Goal: Navigation & Orientation: Find specific page/section

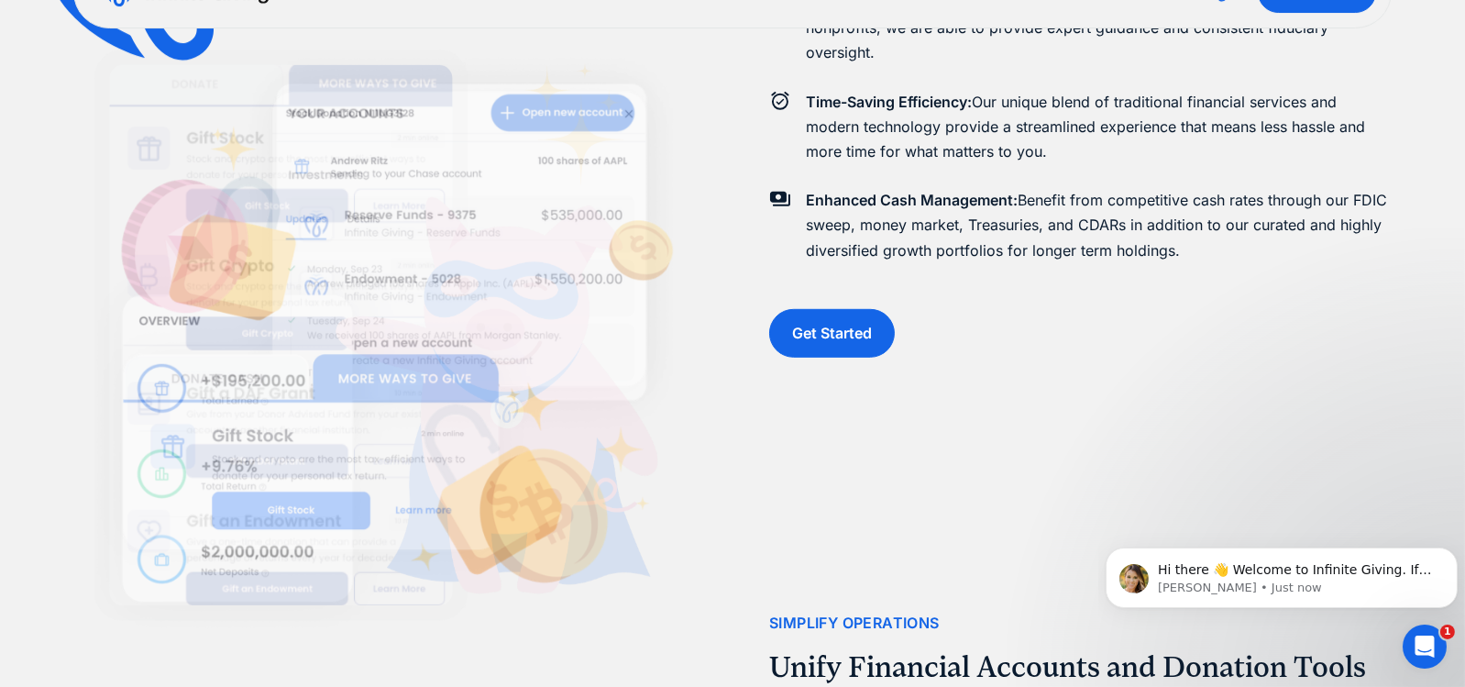
scroll to position [2200, 0]
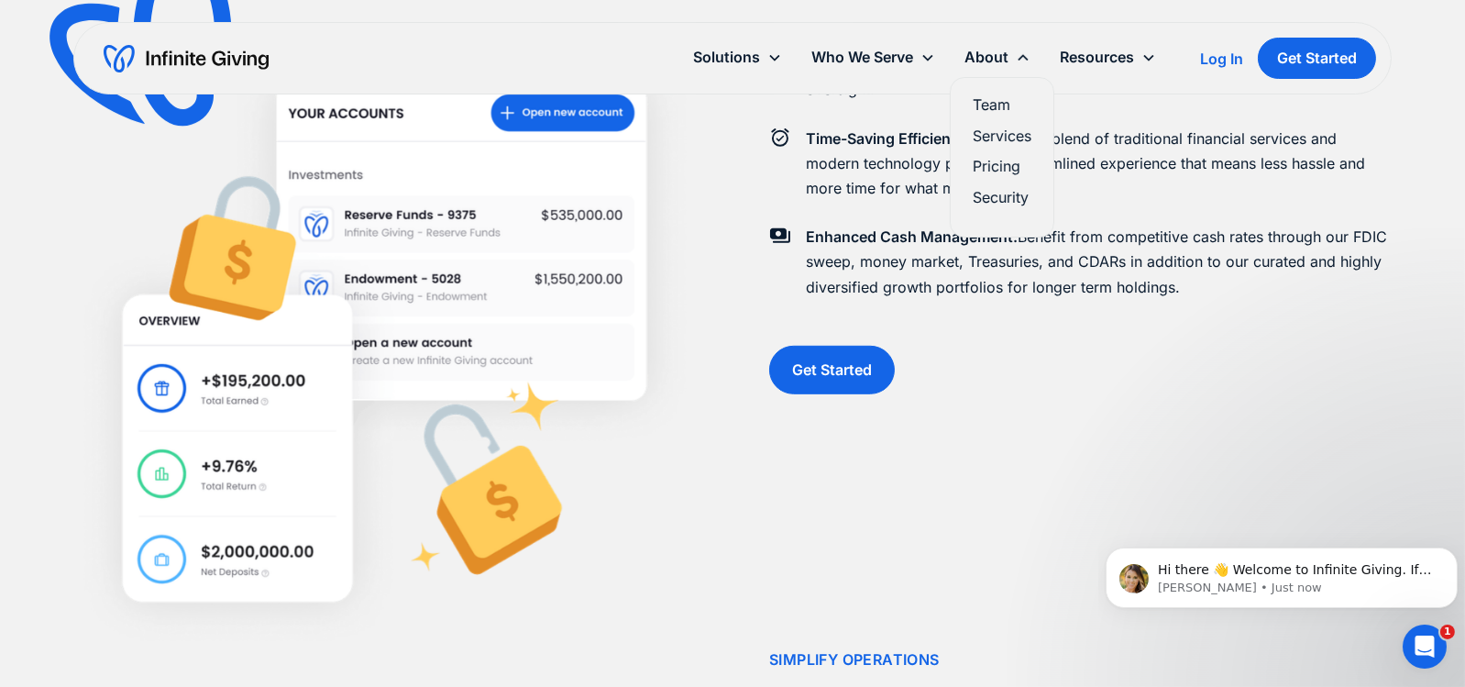
click at [1007, 135] on link "Services" at bounding box center [1002, 136] width 59 height 25
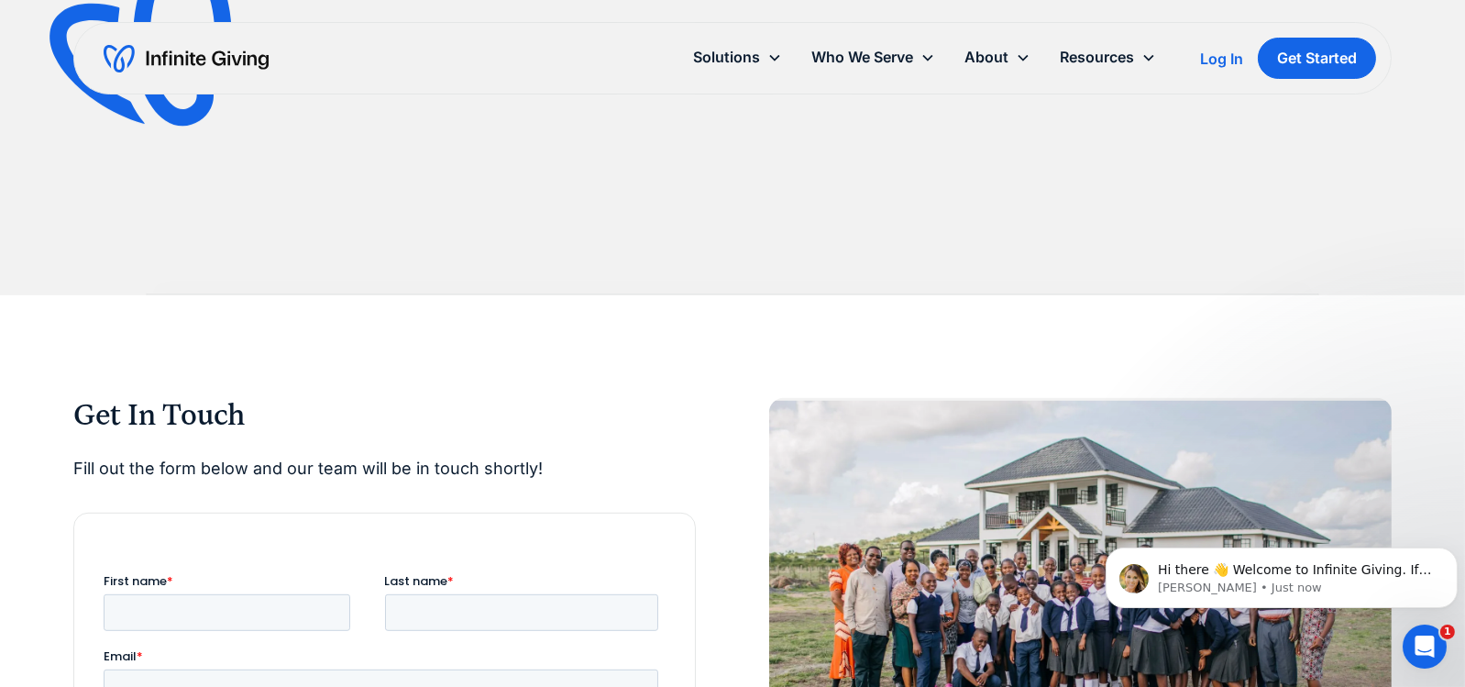
scroll to position [2689, 0]
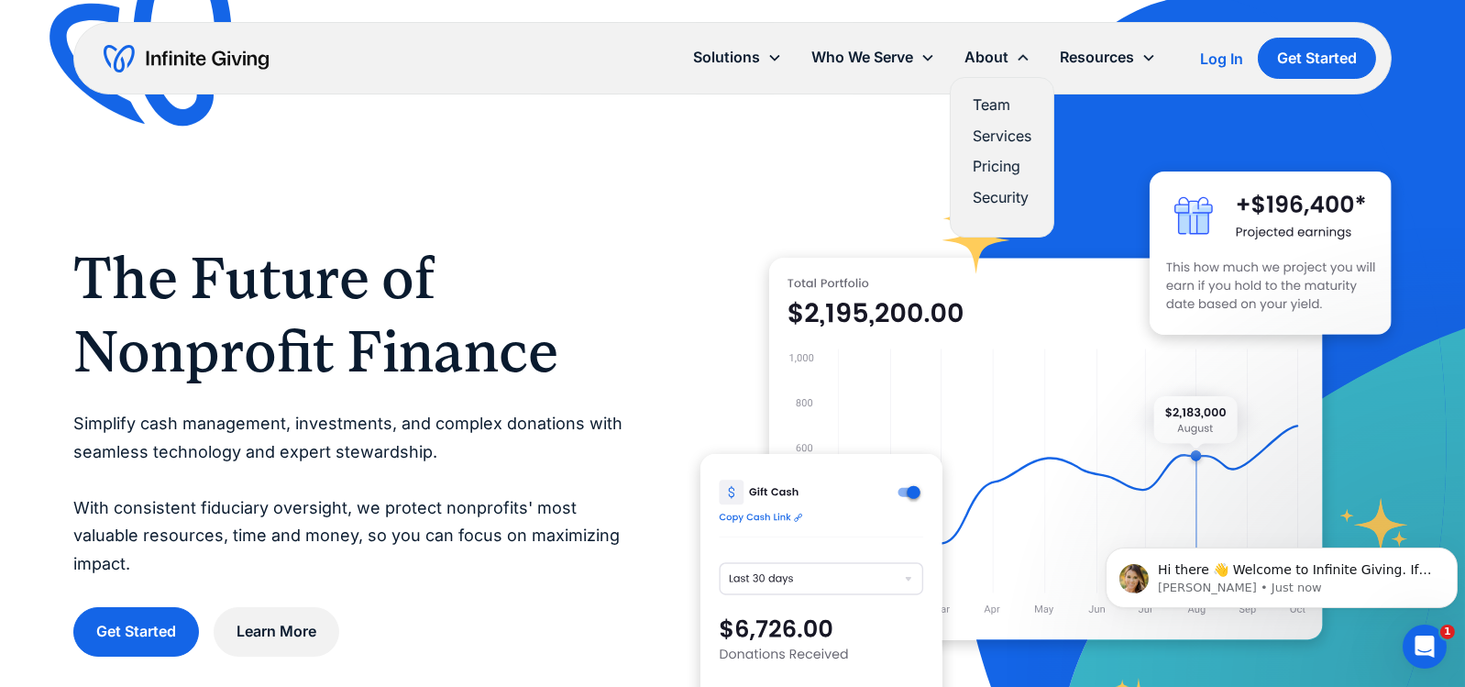
click at [984, 105] on link "Team" at bounding box center [1002, 105] width 59 height 25
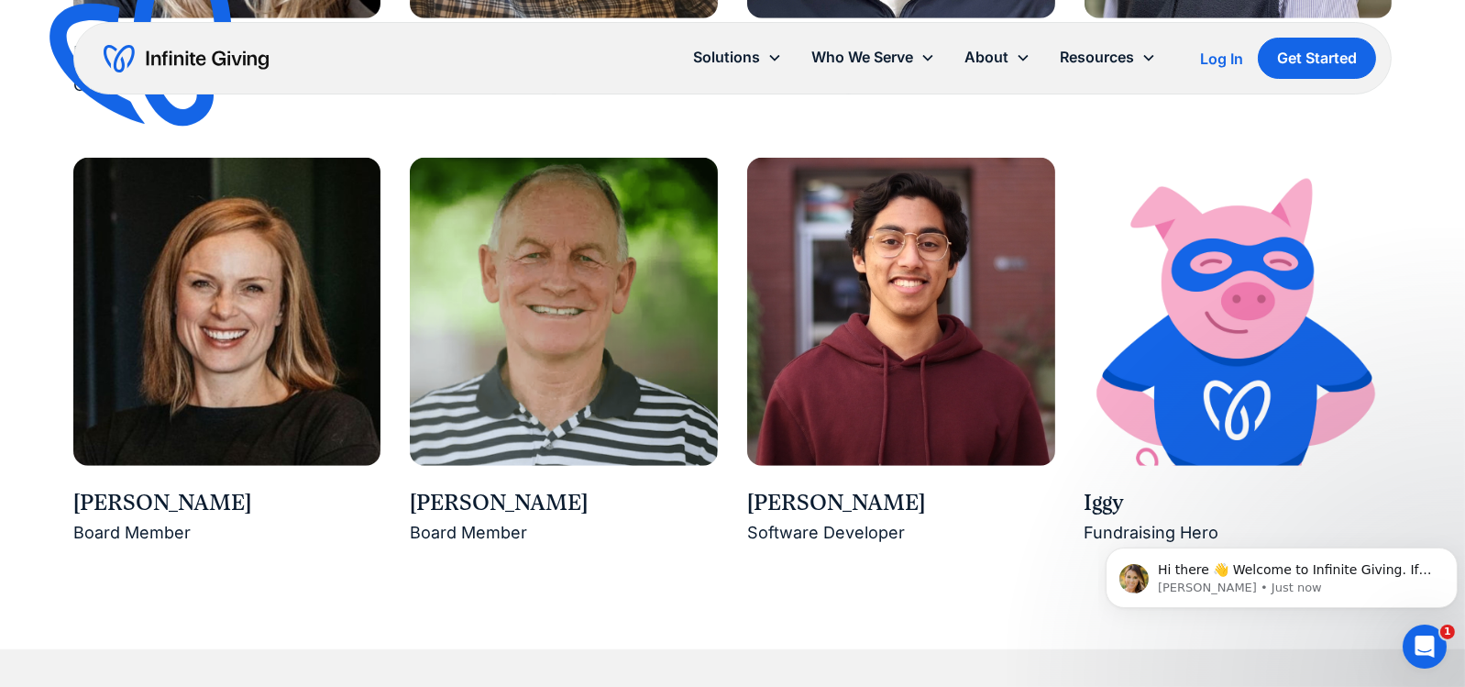
scroll to position [2933, 0]
